Goal: Task Accomplishment & Management: Complete application form

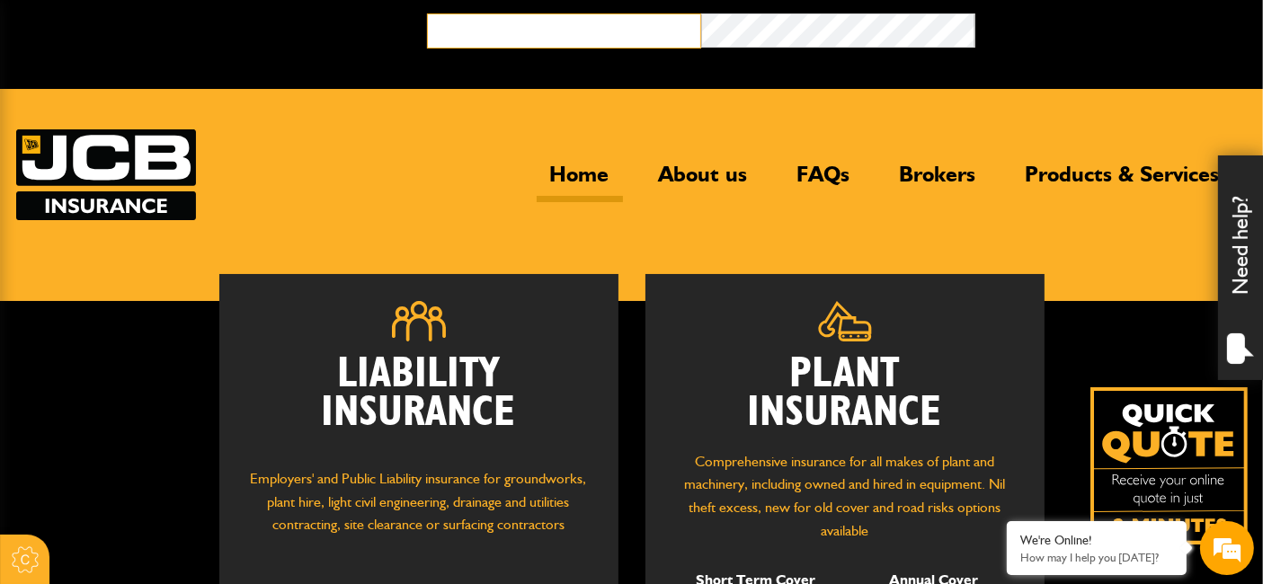
type input "**********"
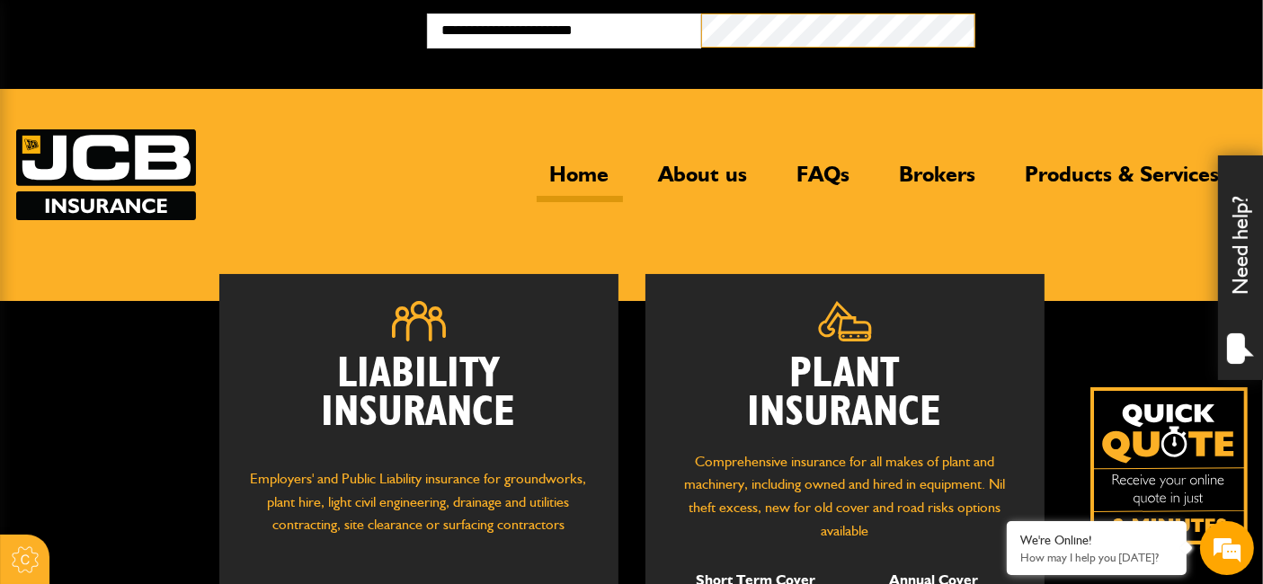
click at [975, 13] on button "Broker Login" at bounding box center [1112, 27] width 274 height 28
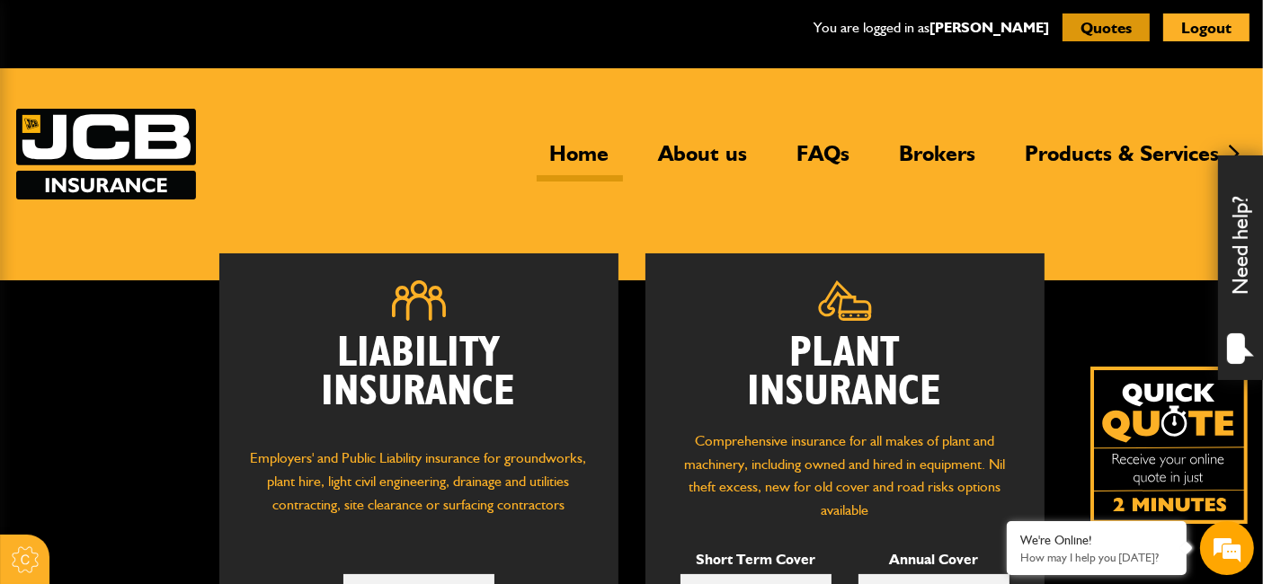
click at [1109, 29] on button "Quotes" at bounding box center [1106, 27] width 87 height 28
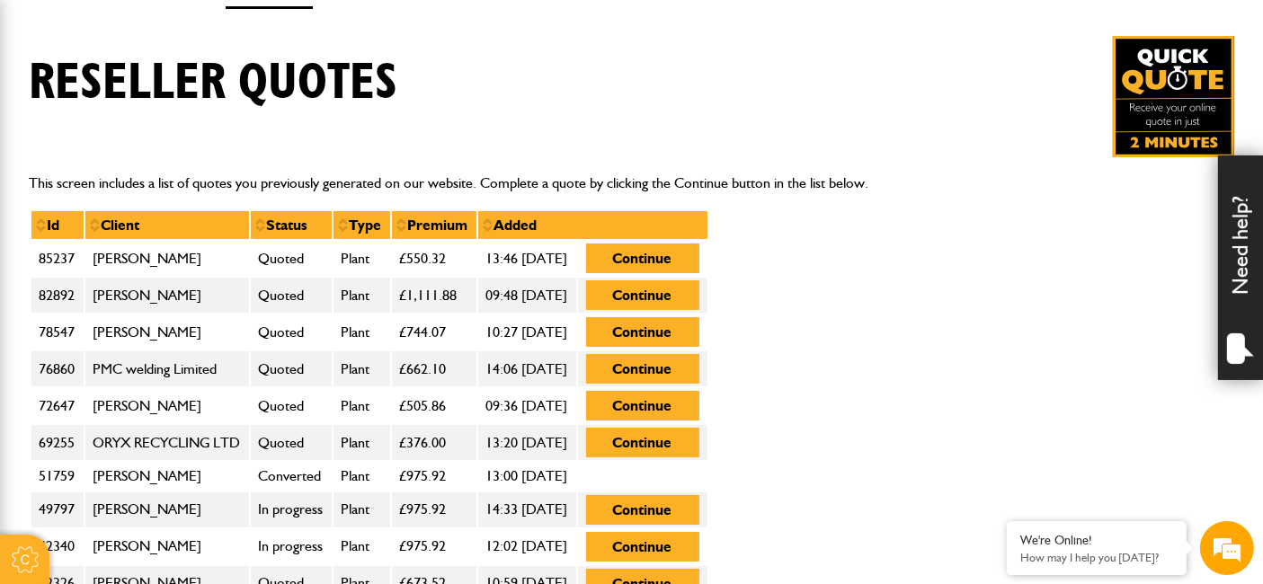
scroll to position [399, 0]
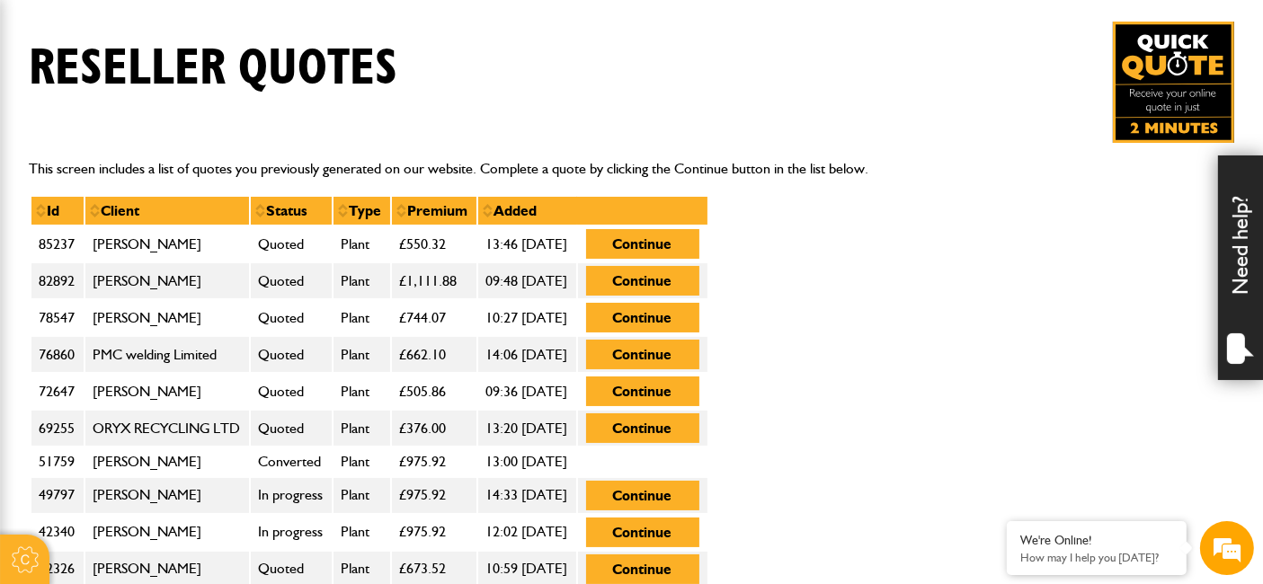
drag, startPoint x: 708, startPoint y: 243, endPoint x: 620, endPoint y: 250, distance: 88.4
click at [620, 250] on tr "85237 Mr Neville Harrision Quoted Plant £550.32 13:46 23rd June 2025 Continue" at bounding box center [370, 244] width 678 height 37
click at [664, 240] on button "Continue" at bounding box center [642, 244] width 113 height 30
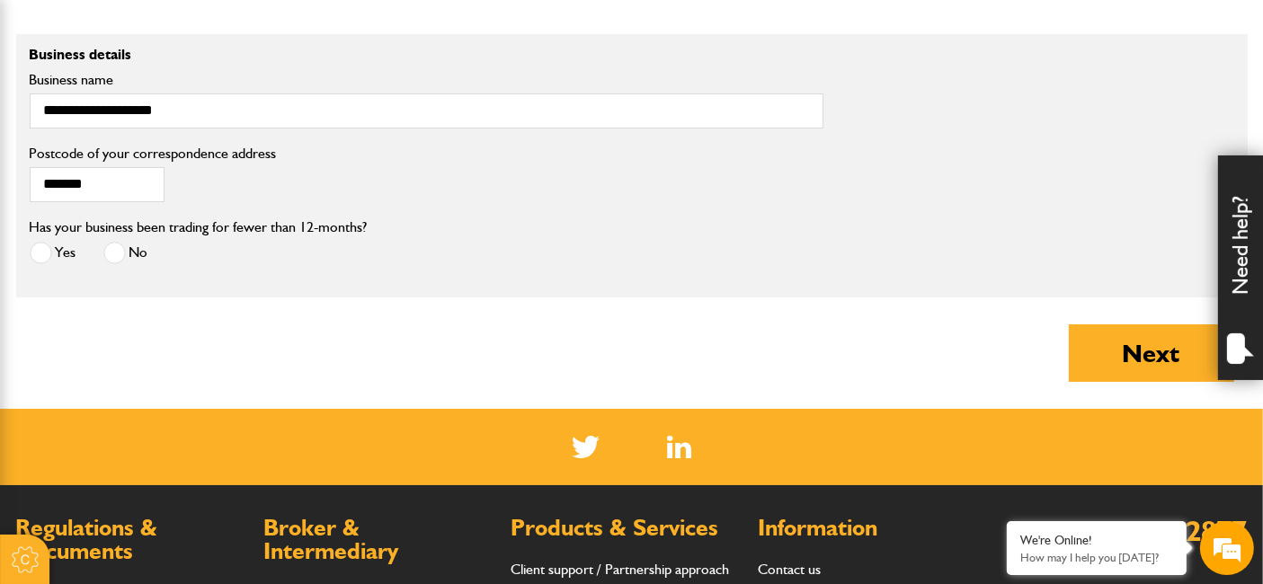
scroll to position [1498, 0]
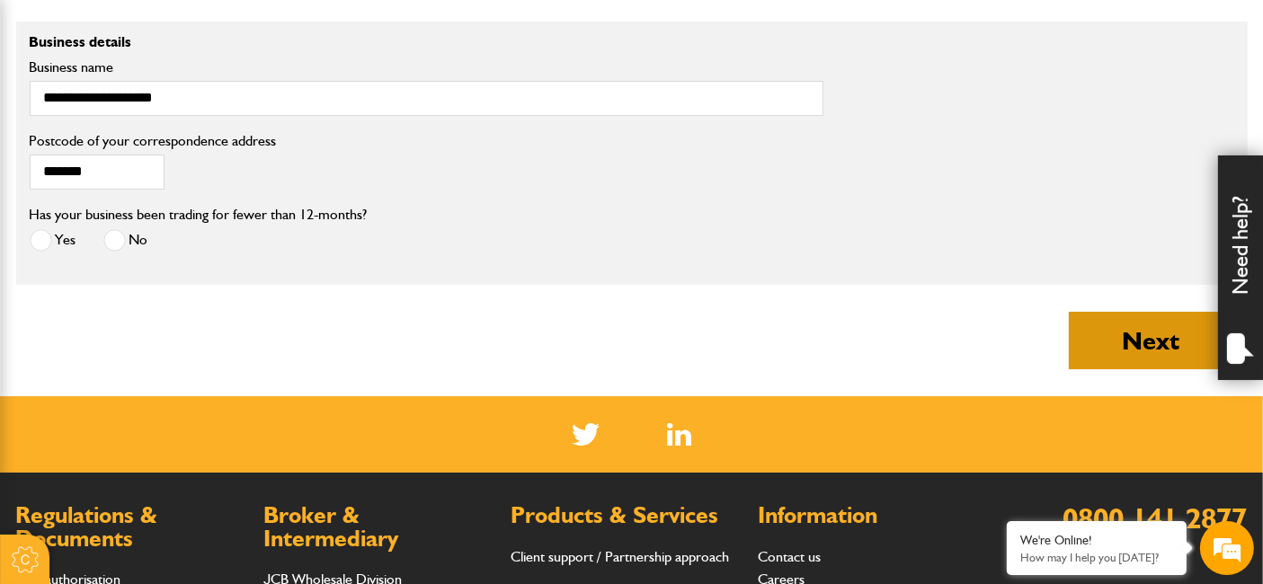
click at [1137, 316] on button "Next" at bounding box center [1151, 341] width 165 height 58
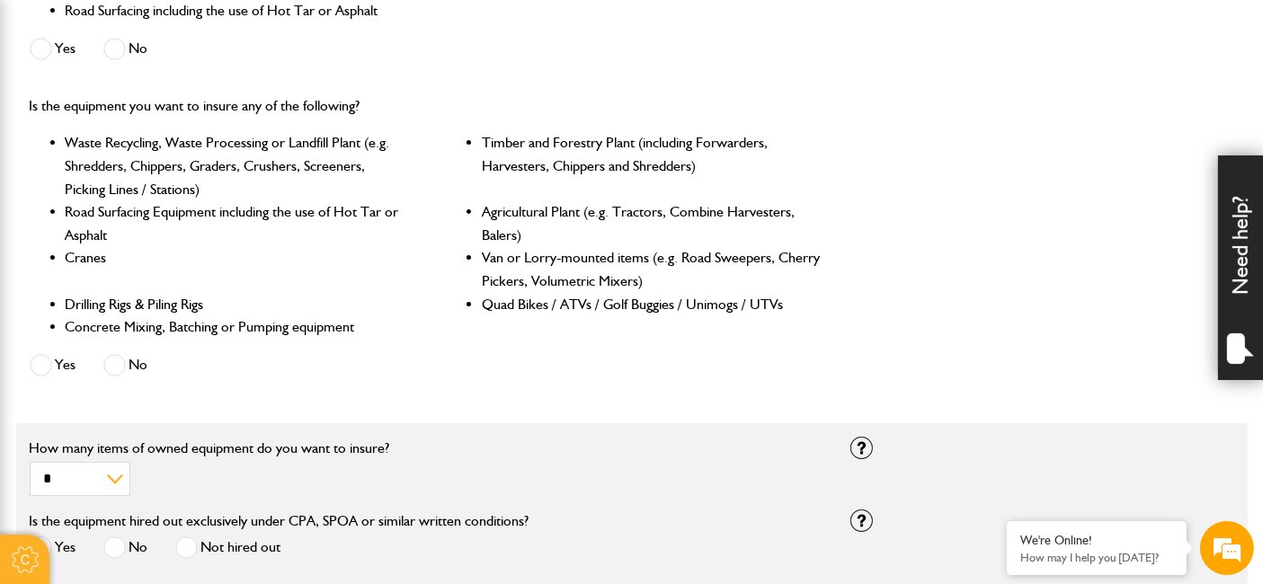
scroll to position [726, 0]
click at [28, 369] on div "Is the equipment you want to insure any of the following? Waste Recycling, Wast…" at bounding box center [426, 240] width 821 height 316
click at [43, 362] on span at bounding box center [41, 367] width 22 height 22
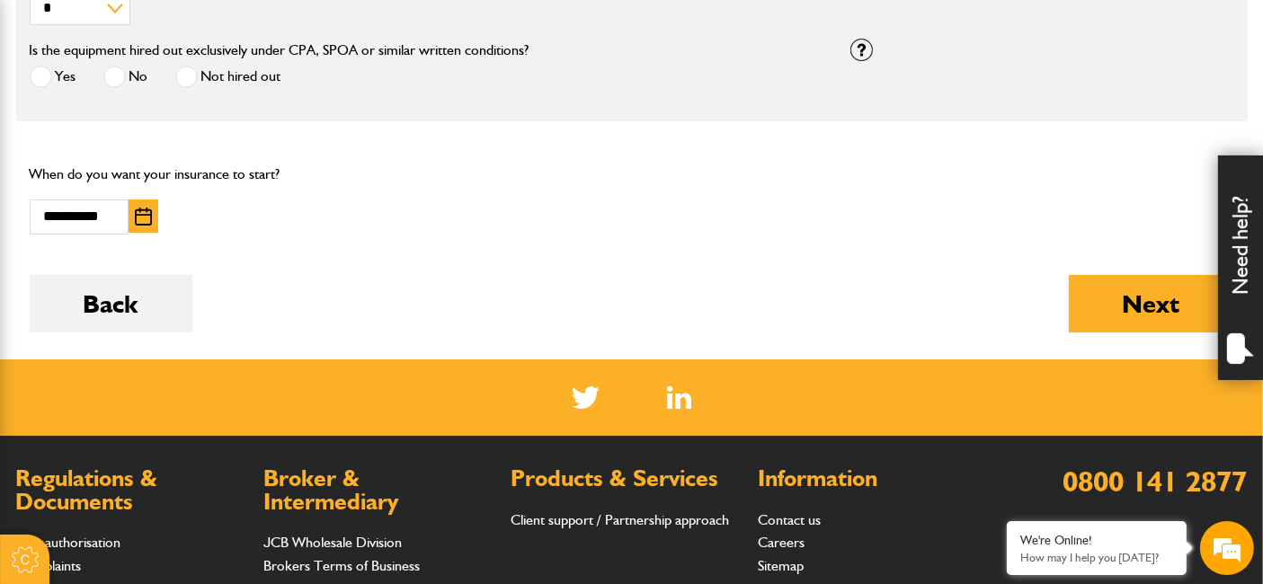
scroll to position [1226, 0]
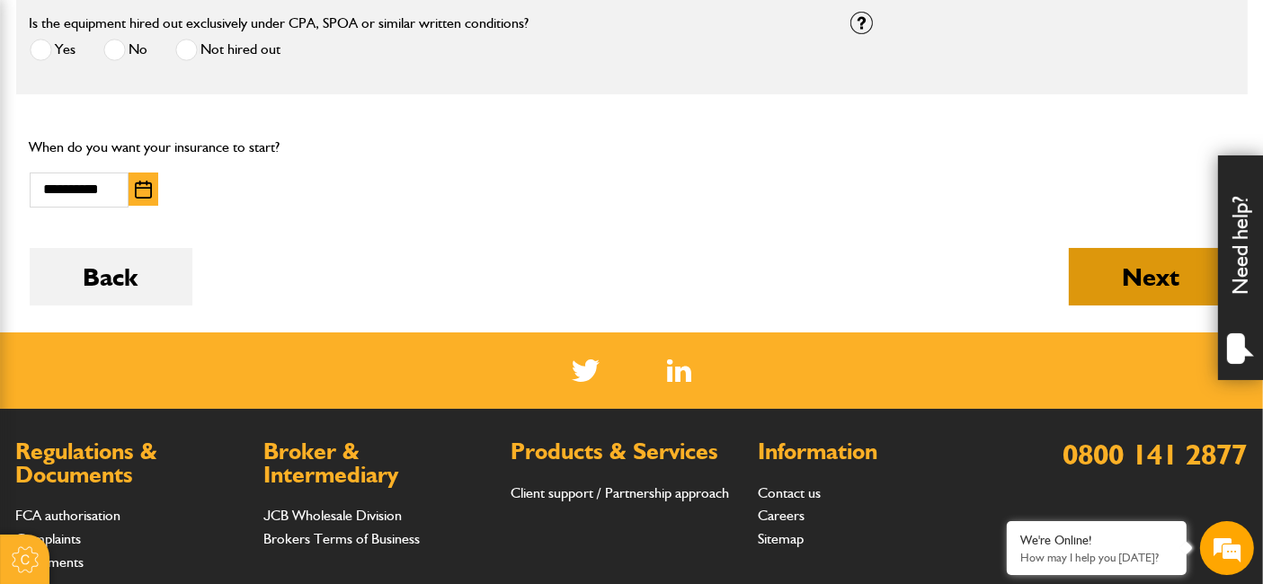
click at [1138, 276] on button "Next" at bounding box center [1151, 277] width 165 height 58
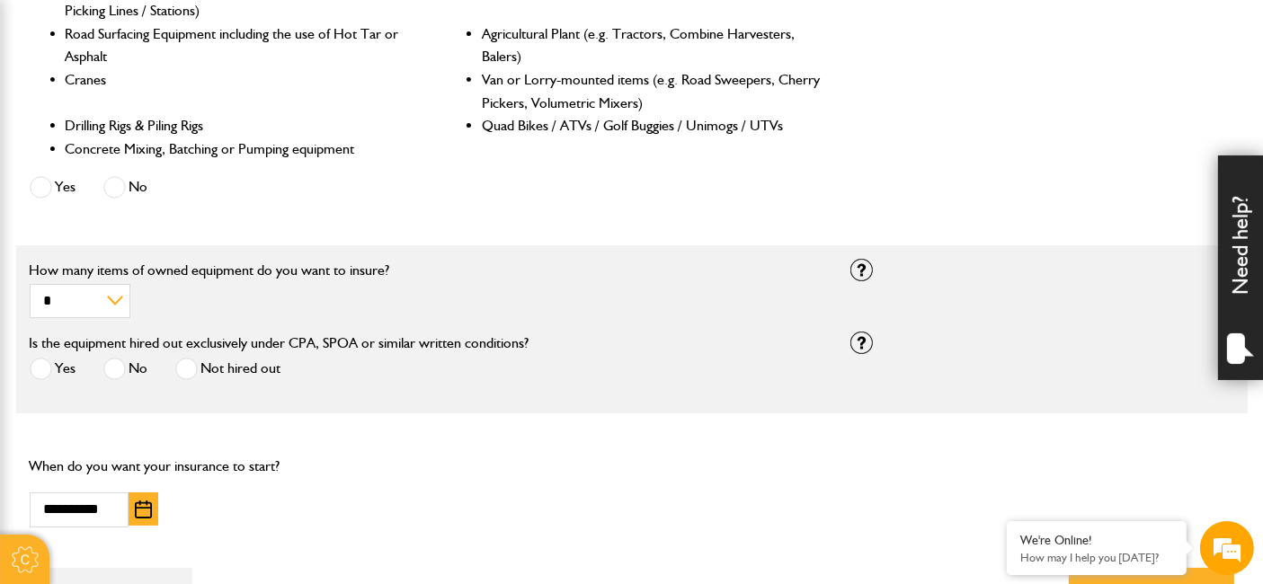
scroll to position [999, 0]
